Goal: Task Accomplishment & Management: Manage account settings

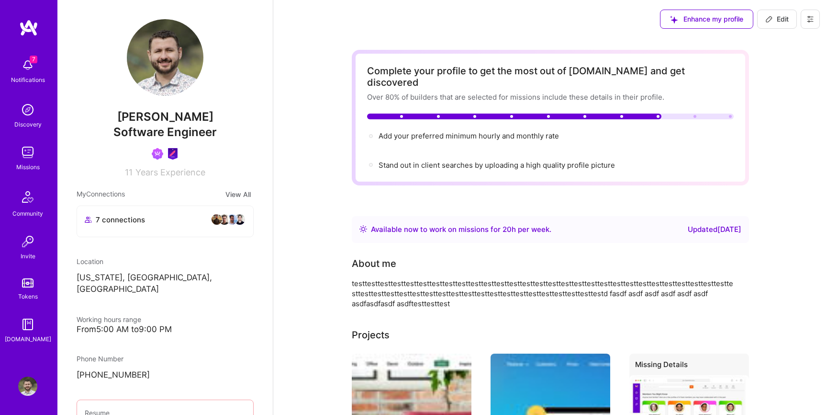
click at [809, 19] on icon at bounding box center [811, 19] width 6 height 1
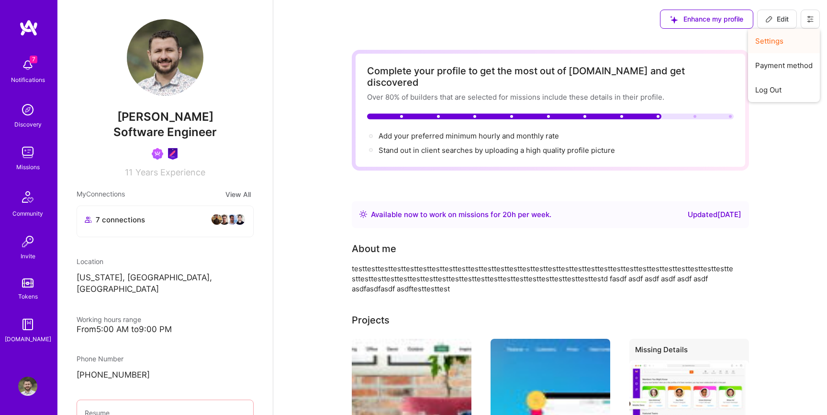
click at [776, 46] on button "Settings" at bounding box center [784, 41] width 72 height 24
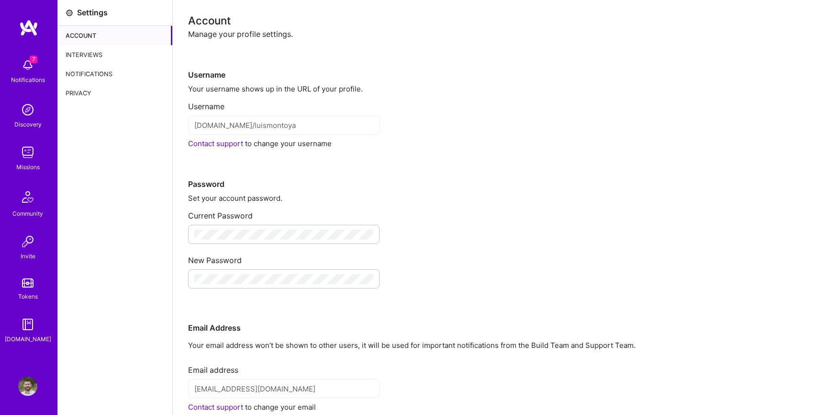
click at [71, 54] on div "Interviews" at bounding box center [115, 54] width 114 height 19
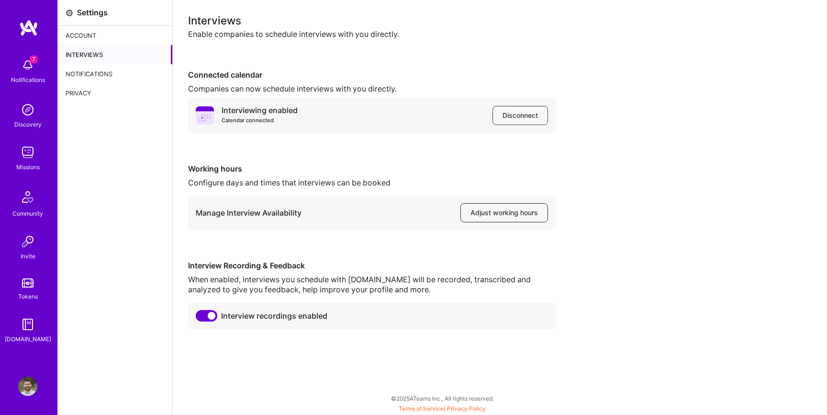
click at [487, 206] on button "Adjust working hours" at bounding box center [504, 212] width 88 height 19
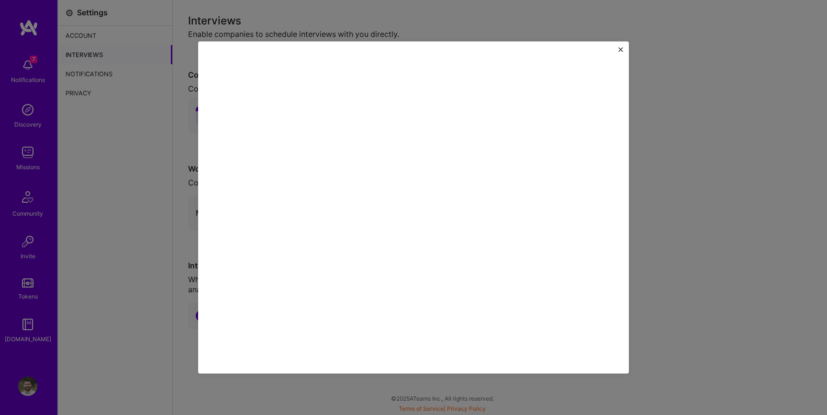
click at [619, 48] on img "Close" at bounding box center [620, 49] width 5 height 5
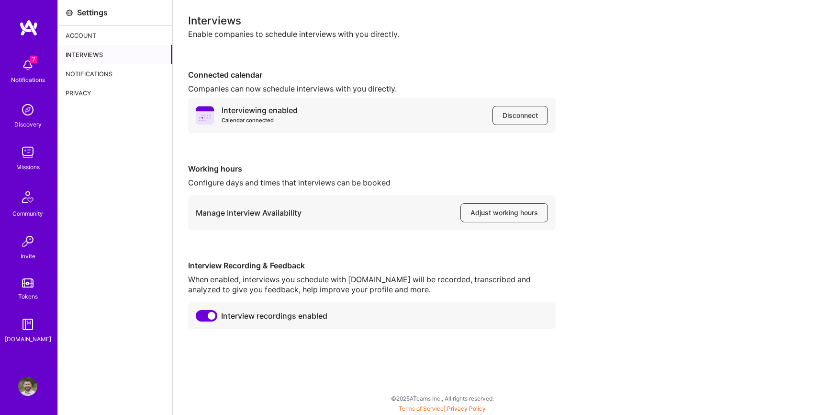
click at [522, 113] on span "Disconnect" at bounding box center [520, 116] width 35 height 10
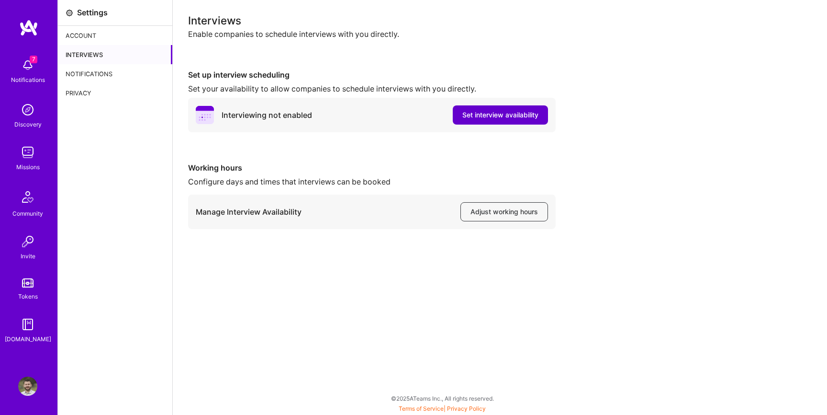
click at [504, 119] on span "Set interview availability" at bounding box center [500, 115] width 76 height 10
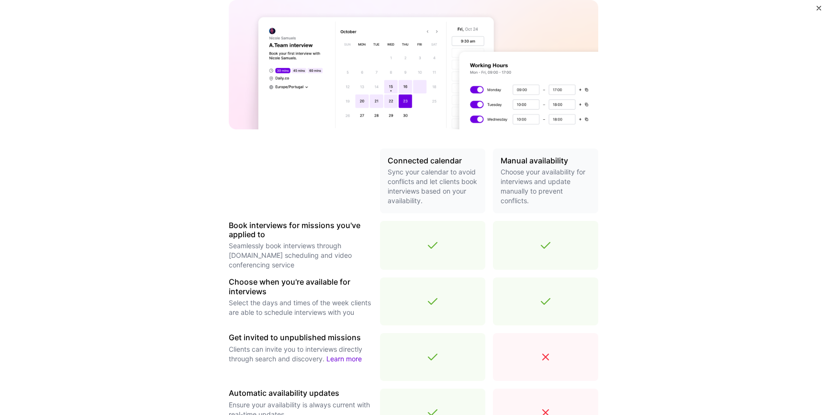
scroll to position [256, 0]
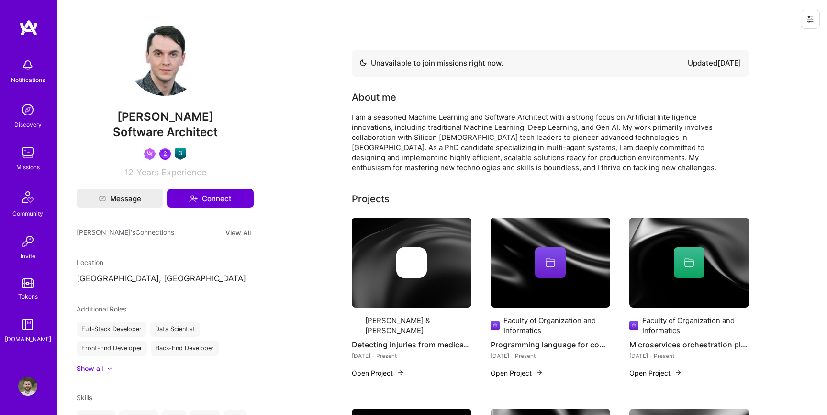
click at [818, 25] on button at bounding box center [810, 19] width 19 height 19
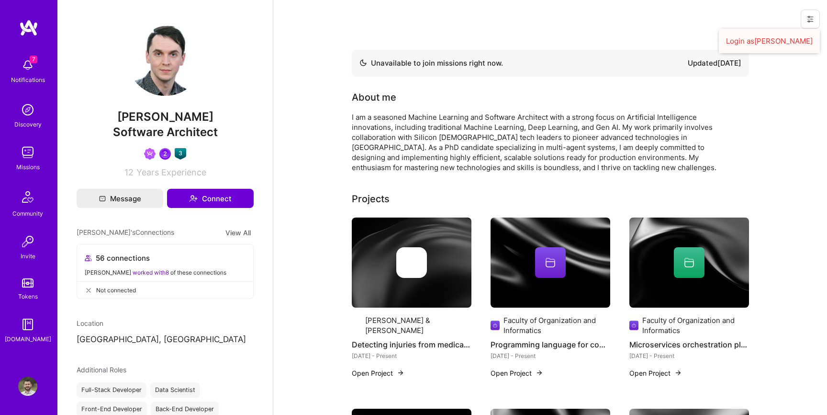
click at [791, 39] on button "Login as Tomislav" at bounding box center [769, 41] width 101 height 24
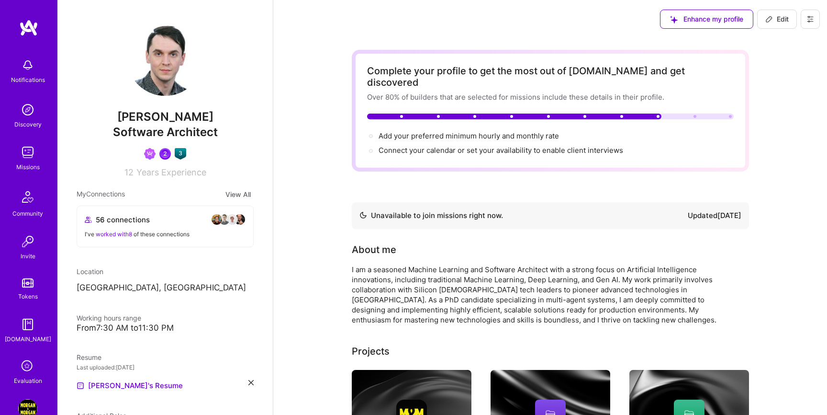
click at [813, 22] on icon at bounding box center [811, 19] width 8 height 8
click at [772, 44] on button "Settings" at bounding box center [784, 41] width 72 height 24
